Goal: Information Seeking & Learning: Check status

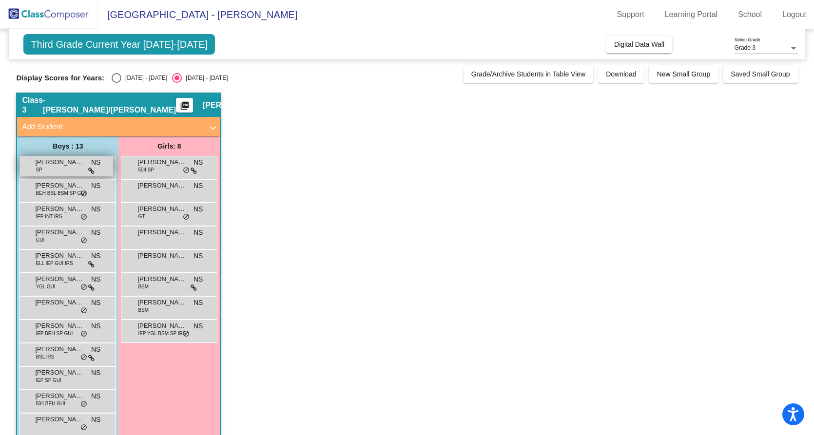
click at [51, 169] on div "[PERSON_NAME] SP NS lock do_not_disturb_alt" at bounding box center [66, 166] width 93 height 20
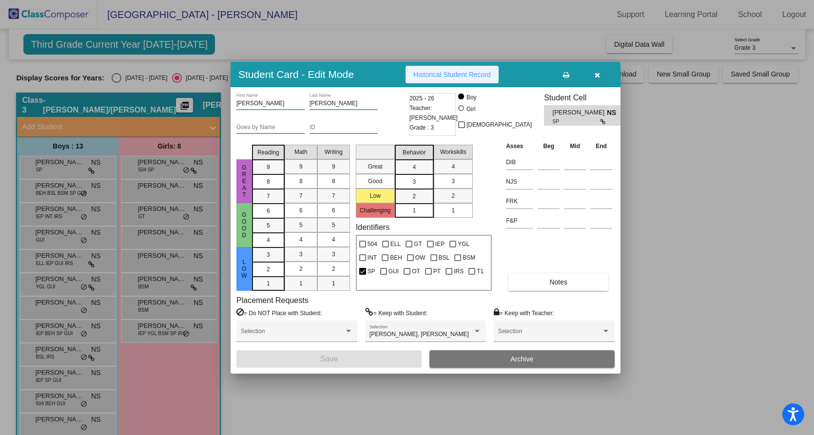
click at [455, 73] on span "Historical Student Record" at bounding box center [452, 75] width 78 height 8
click at [599, 72] on icon "button" at bounding box center [597, 75] width 5 height 7
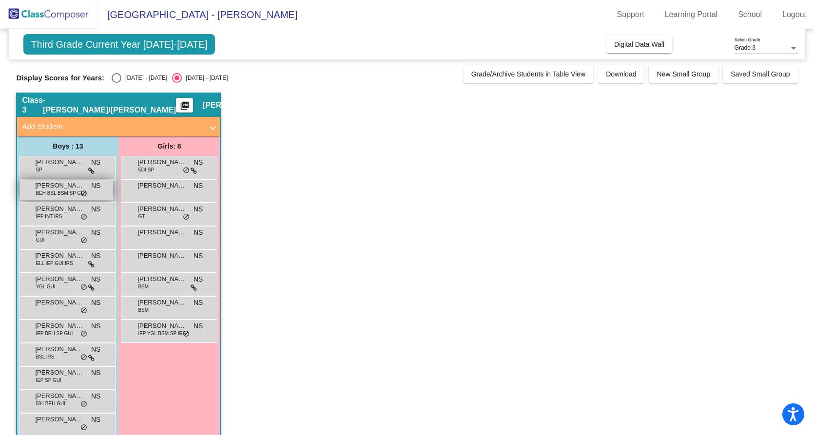
click at [47, 188] on span "[PERSON_NAME]" at bounding box center [59, 186] width 49 height 10
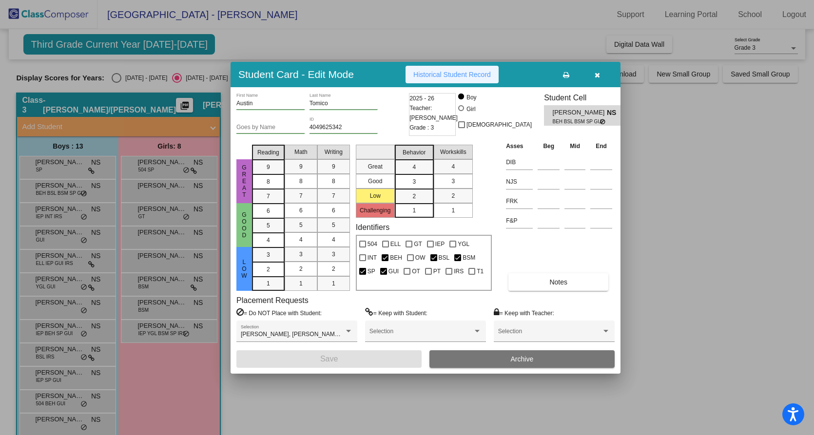
click at [457, 73] on span "Historical Student Record" at bounding box center [452, 75] width 78 height 8
click at [597, 74] on icon "button" at bounding box center [597, 75] width 5 height 7
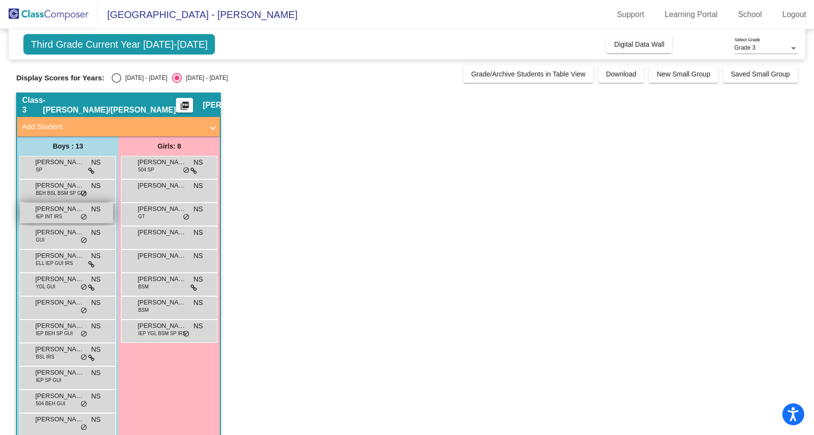
click at [42, 213] on span "IEP INT IRS" at bounding box center [49, 216] width 26 height 7
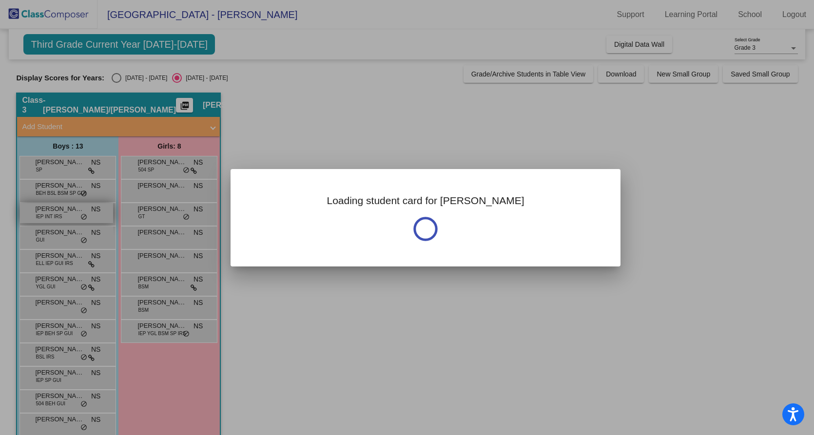
click at [42, 213] on div at bounding box center [407, 217] width 814 height 435
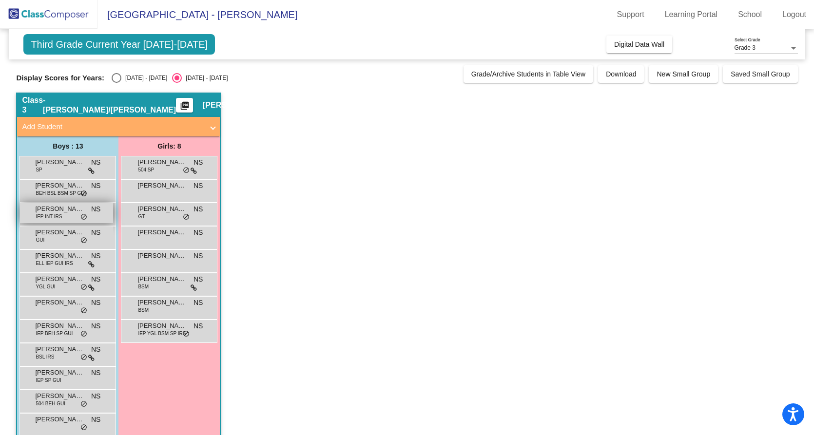
click at [42, 213] on span "IEP INT IRS" at bounding box center [49, 216] width 26 height 7
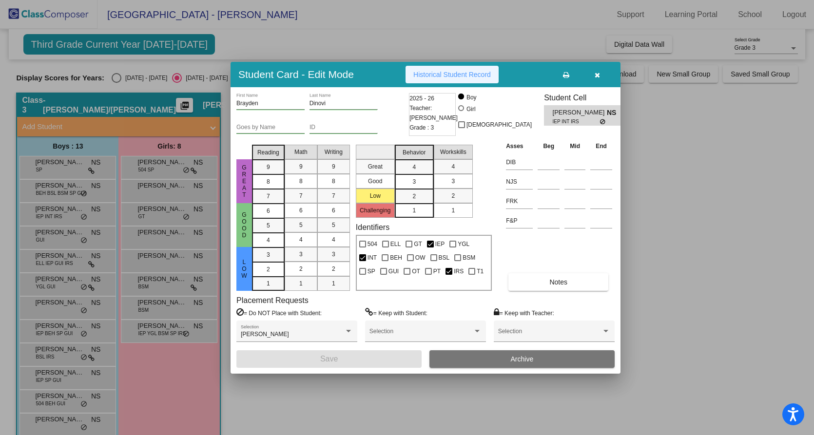
click at [444, 73] on span "Historical Student Record" at bounding box center [452, 75] width 78 height 8
click at [599, 72] on icon "button" at bounding box center [597, 75] width 5 height 7
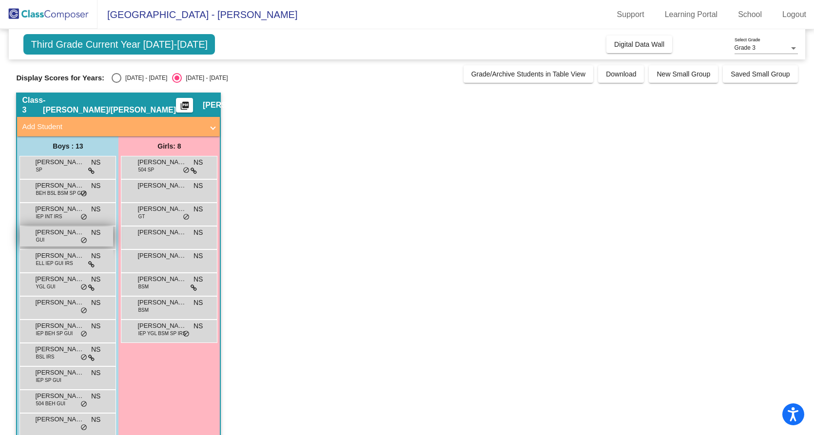
click at [55, 240] on div "[PERSON_NAME] GUI NS lock do_not_disturb_alt" at bounding box center [66, 237] width 93 height 20
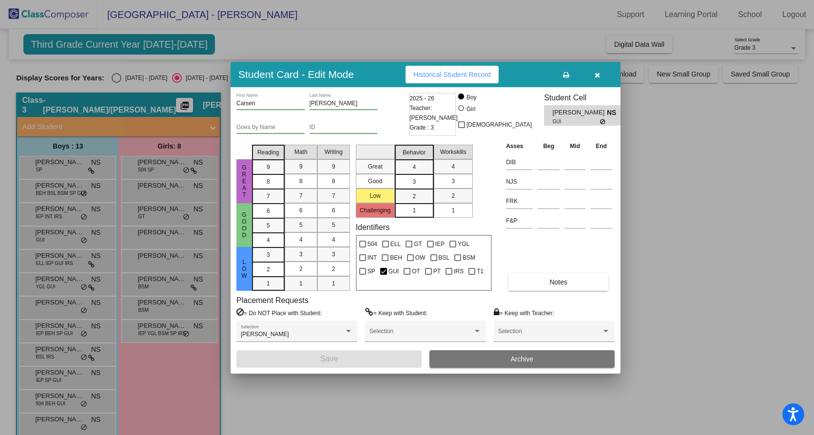
click at [440, 73] on span "Historical Student Record" at bounding box center [452, 75] width 78 height 8
click at [598, 75] on icon "button" at bounding box center [597, 75] width 5 height 7
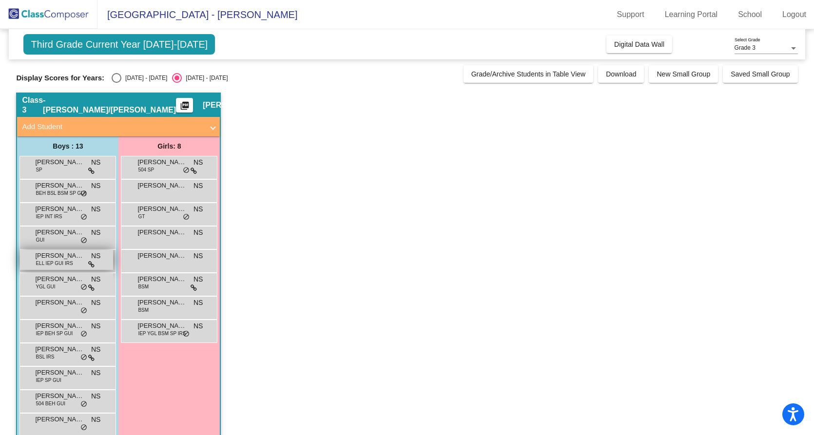
click at [40, 254] on span "[PERSON_NAME]" at bounding box center [59, 256] width 49 height 10
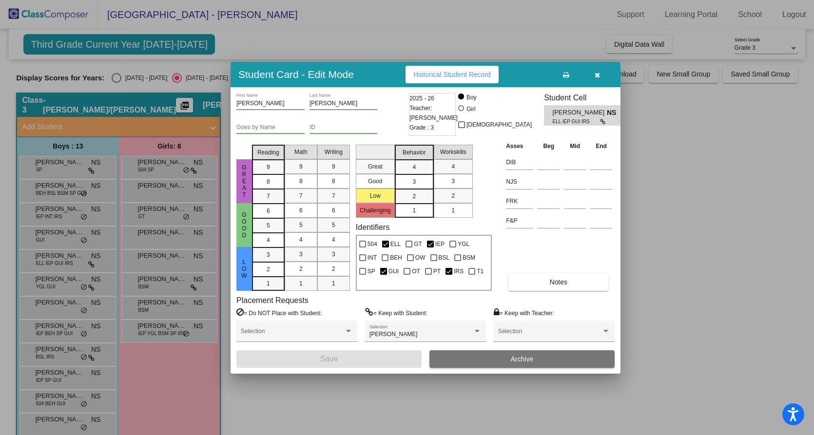
click at [465, 75] on span "Historical Student Record" at bounding box center [452, 75] width 78 height 8
click at [598, 77] on icon "button" at bounding box center [597, 75] width 5 height 7
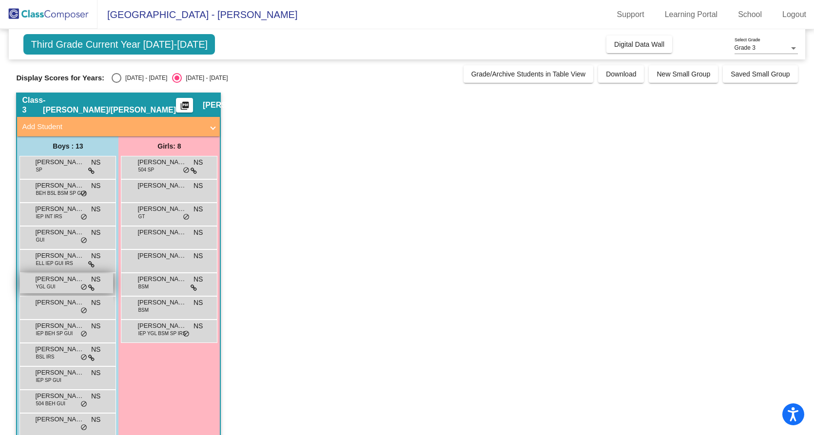
click at [48, 286] on span "YGL GUI" at bounding box center [45, 286] width 19 height 7
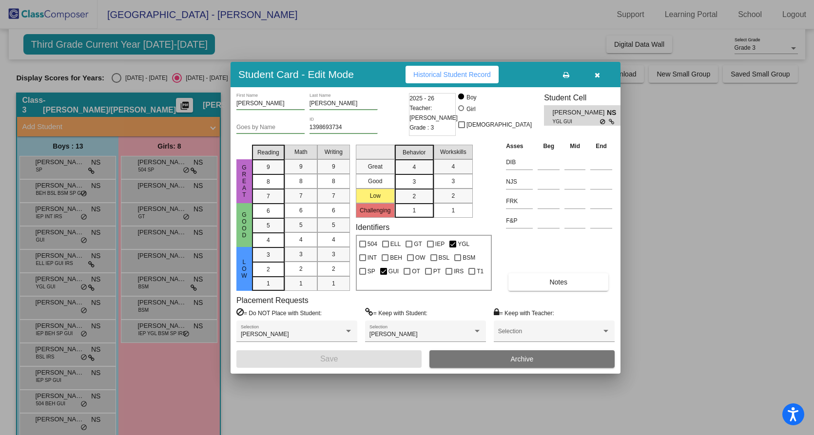
click at [460, 74] on span "Historical Student Record" at bounding box center [452, 75] width 78 height 8
click at [597, 77] on icon "button" at bounding box center [597, 75] width 5 height 7
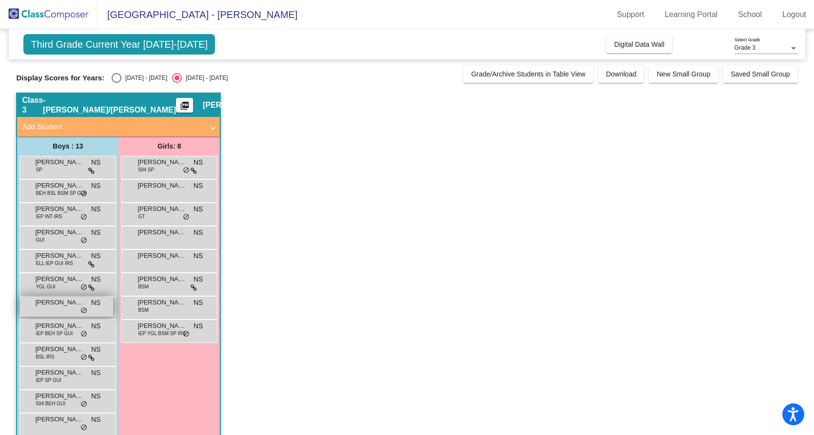
click at [50, 307] on span "[PERSON_NAME]" at bounding box center [59, 303] width 49 height 10
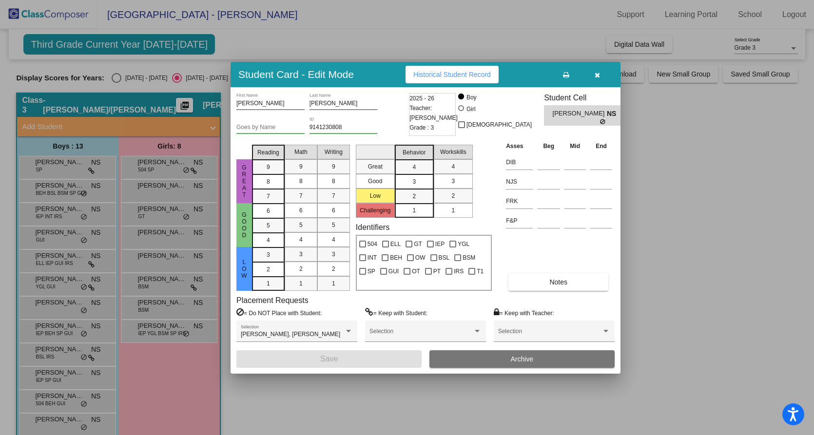
click at [470, 76] on span "Historical Student Record" at bounding box center [452, 75] width 78 height 8
click at [595, 74] on icon "button" at bounding box center [597, 75] width 5 height 7
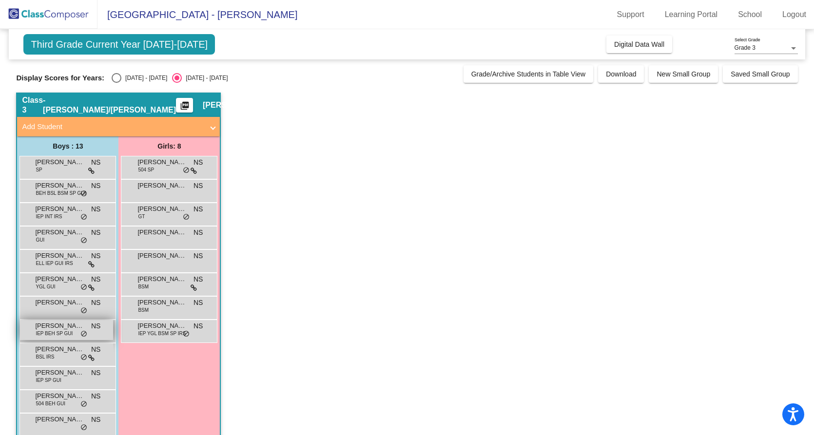
click at [53, 328] on span "[PERSON_NAME]" at bounding box center [59, 326] width 49 height 10
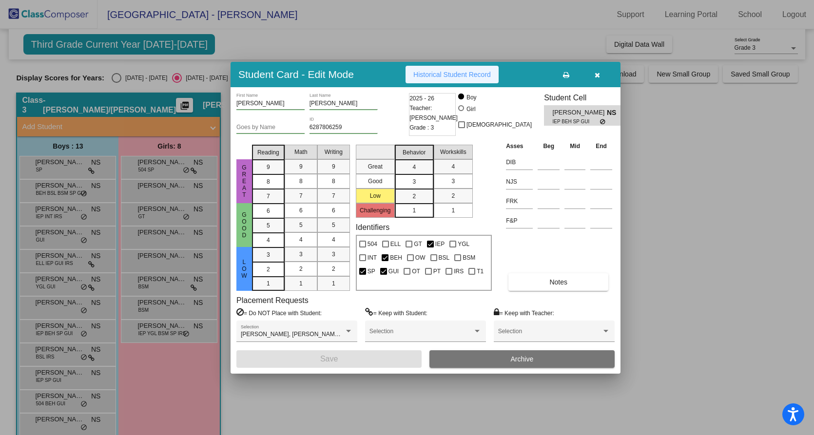
click at [443, 73] on span "Historical Student Record" at bounding box center [452, 75] width 78 height 8
click at [596, 77] on icon "button" at bounding box center [597, 75] width 5 height 7
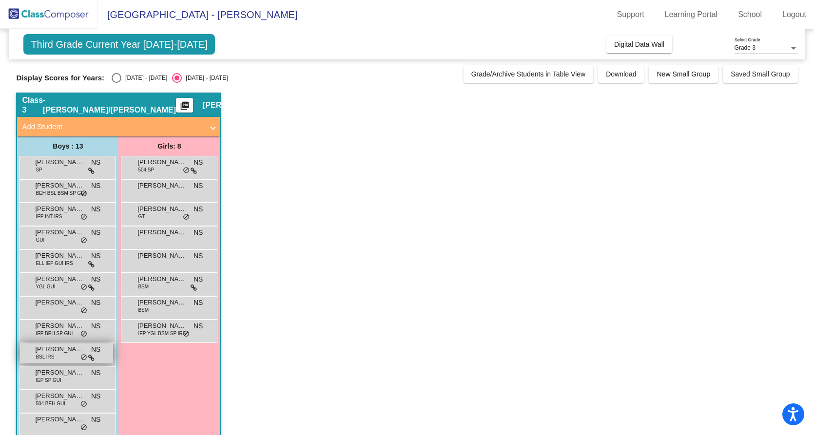
click at [62, 354] on span "[PERSON_NAME]" at bounding box center [59, 350] width 49 height 10
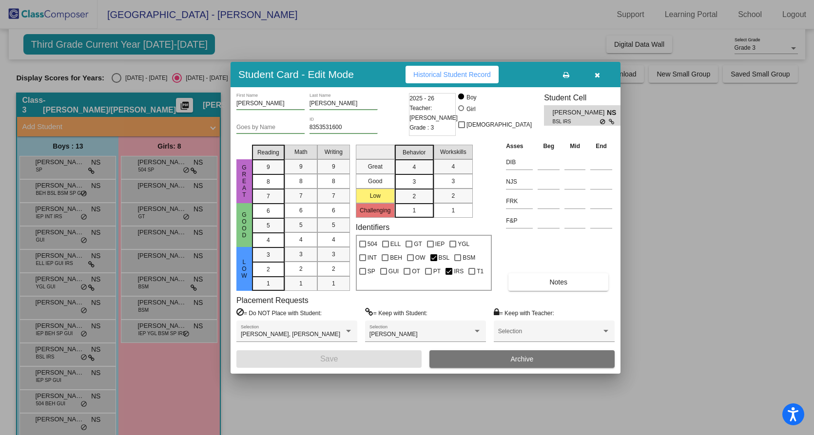
click at [453, 71] on span "Historical Student Record" at bounding box center [452, 75] width 78 height 8
click at [595, 75] on icon "button" at bounding box center [597, 75] width 5 height 7
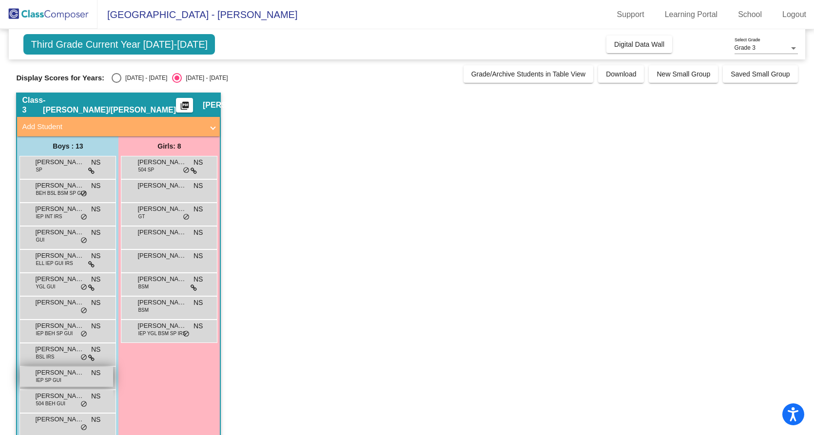
click at [46, 382] on span "IEP SP GUI" at bounding box center [48, 380] width 25 height 7
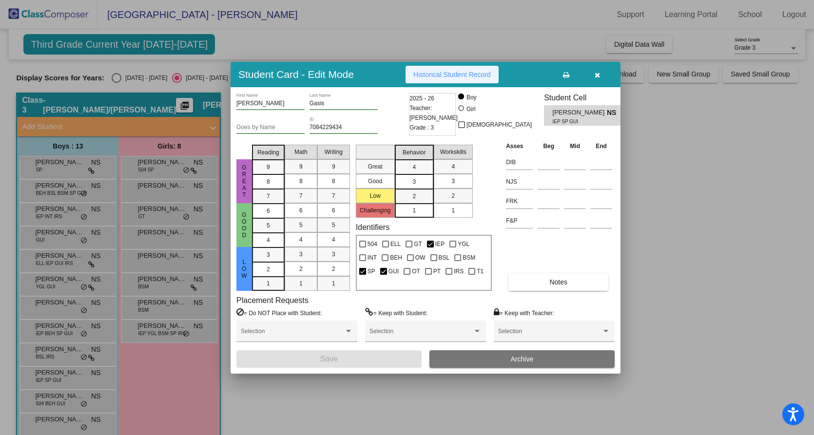
click at [439, 72] on span "Historical Student Record" at bounding box center [452, 75] width 78 height 8
